Goal: Transaction & Acquisition: Purchase product/service

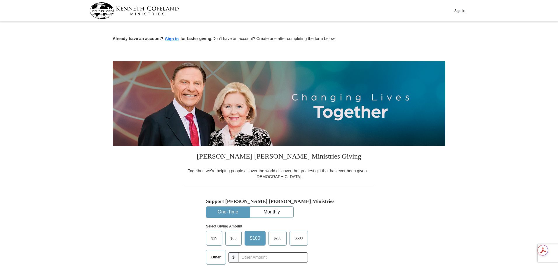
scroll to position [29, 0]
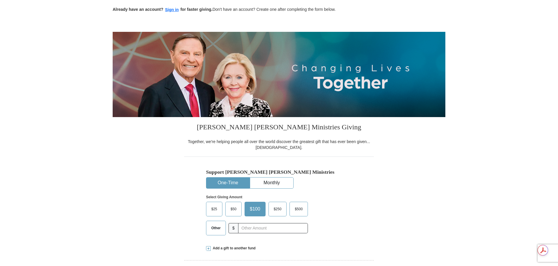
click at [229, 183] on button "One-Time" at bounding box center [227, 182] width 43 height 11
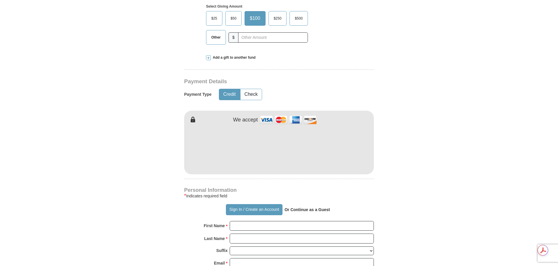
scroll to position [146, 0]
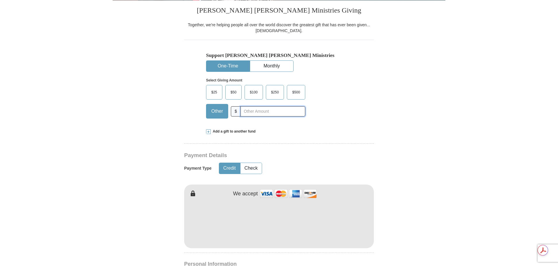
click at [256, 112] on input "text" at bounding box center [272, 111] width 65 height 10
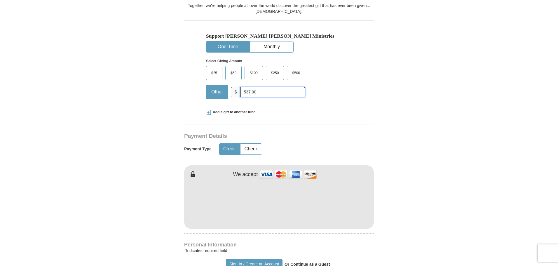
scroll to position [175, 0]
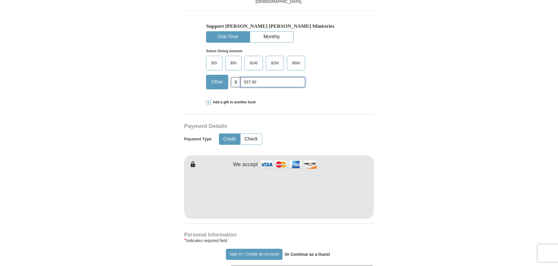
type input "537.00"
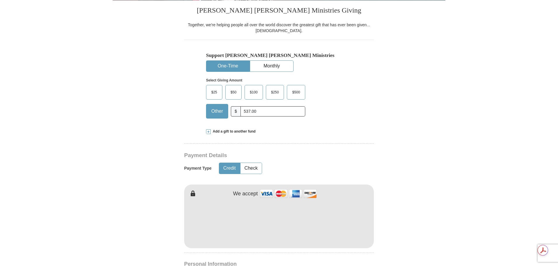
click at [220, 62] on button "One-Time" at bounding box center [227, 66] width 43 height 11
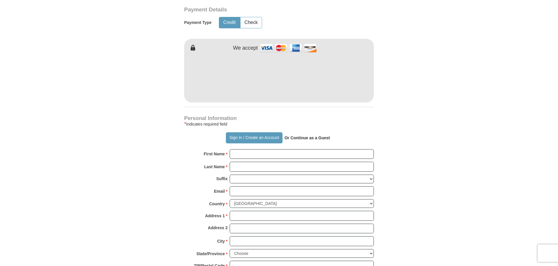
scroll to position [292, 0]
click at [266, 151] on input "First Name *" at bounding box center [301, 154] width 144 height 10
type input "[PERSON_NAME]"
click at [251, 192] on input "Email *" at bounding box center [301, 191] width 144 height 10
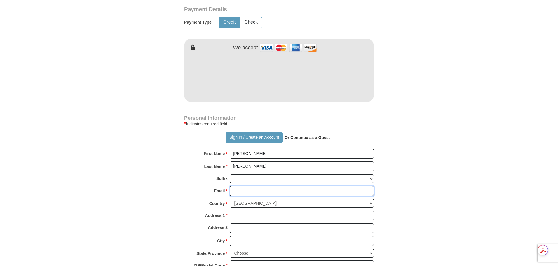
type input "[EMAIL_ADDRESS][DOMAIN_NAME]"
type input "[STREET_ADDRESS]"
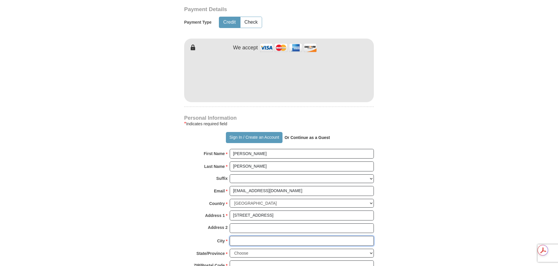
type input "Monroe"
select select "NC"
type input "28110"
type input "3217956379"
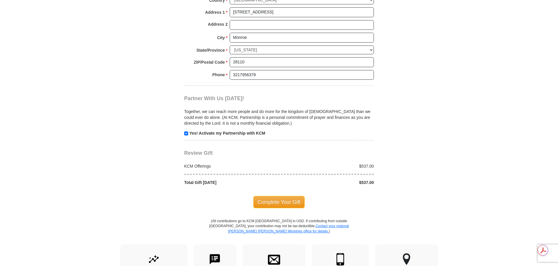
scroll to position [496, 0]
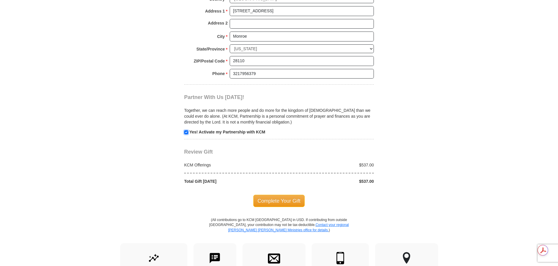
click at [187, 134] on input "checkbox" at bounding box center [186, 132] width 4 height 4
checkbox input "false"
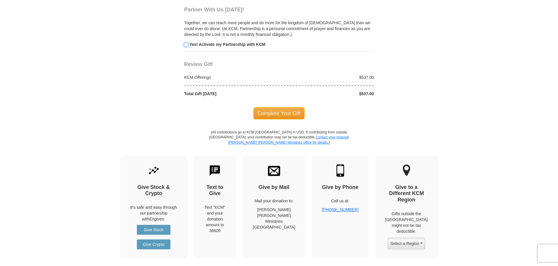
scroll to position [554, 0]
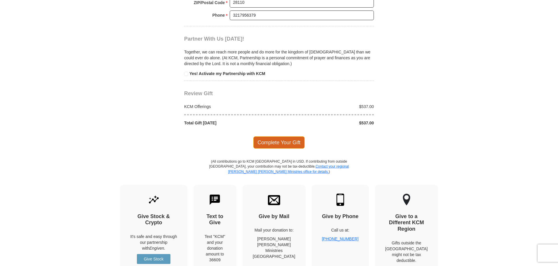
click at [270, 144] on span "Complete Your Gift" at bounding box center [279, 142] width 52 height 12
